Goal: Task Accomplishment & Management: Complete application form

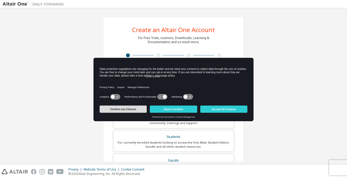
click at [130, 108] on button "Confirm my Choices" at bounding box center [123, 108] width 47 height 7
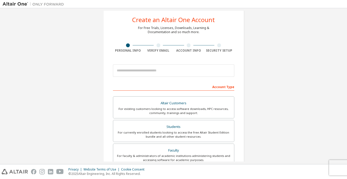
scroll to position [12, 0]
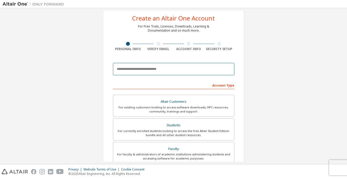
click at [163, 70] on input "email" at bounding box center [173, 69] width 121 height 12
type input "**********"
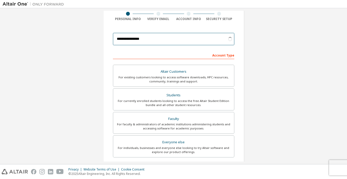
scroll to position [43, 0]
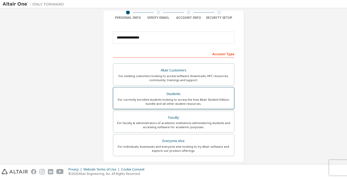
click at [202, 94] on div "Students" at bounding box center [173, 93] width 115 height 7
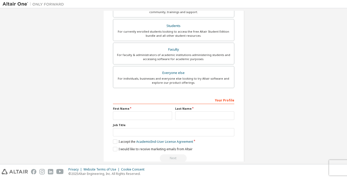
scroll to position [112, 0]
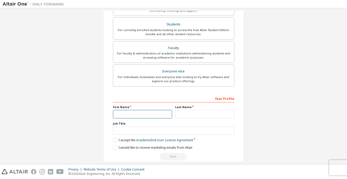
click at [148, 115] on input "text" at bounding box center [142, 114] width 59 height 8
type input "******"
type input "*****"
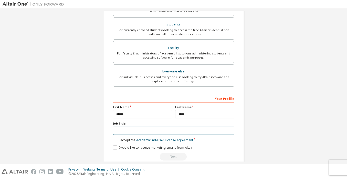
click at [135, 133] on input "text" at bounding box center [173, 130] width 121 height 8
click at [114, 140] on label "I accept the Academic End-User License Agreement" at bounding box center [153, 140] width 80 height 4
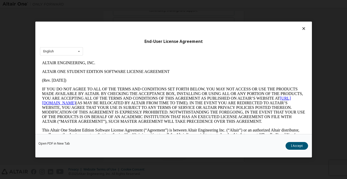
scroll to position [0, 0]
click at [298, 146] on button "I Accept" at bounding box center [297, 146] width 23 height 8
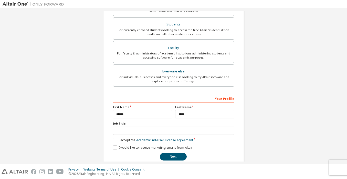
scroll to position [121, 0]
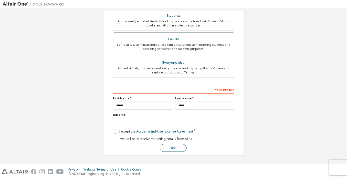
click at [174, 149] on button "Next" at bounding box center [173, 148] width 27 height 8
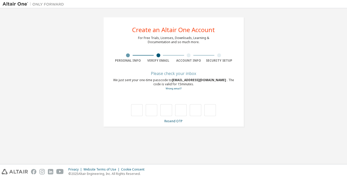
scroll to position [0, 0]
type input "*"
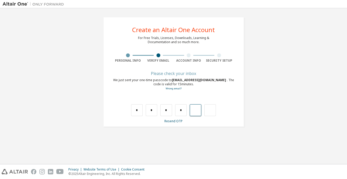
type input "*"
